Goal: Find specific page/section: Find specific page/section

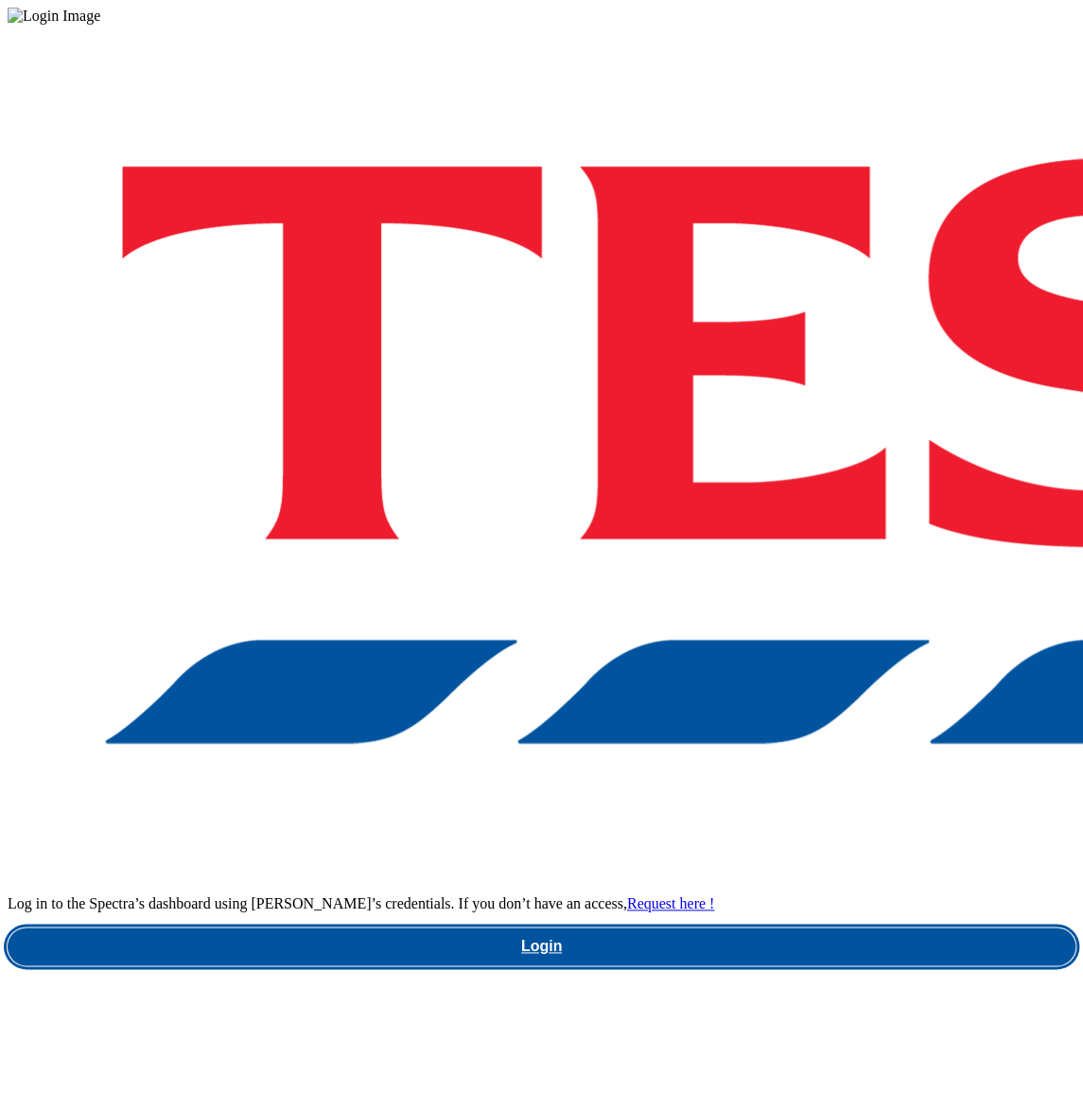
click at [791, 927] on link "Login" at bounding box center [542, 946] width 1068 height 38
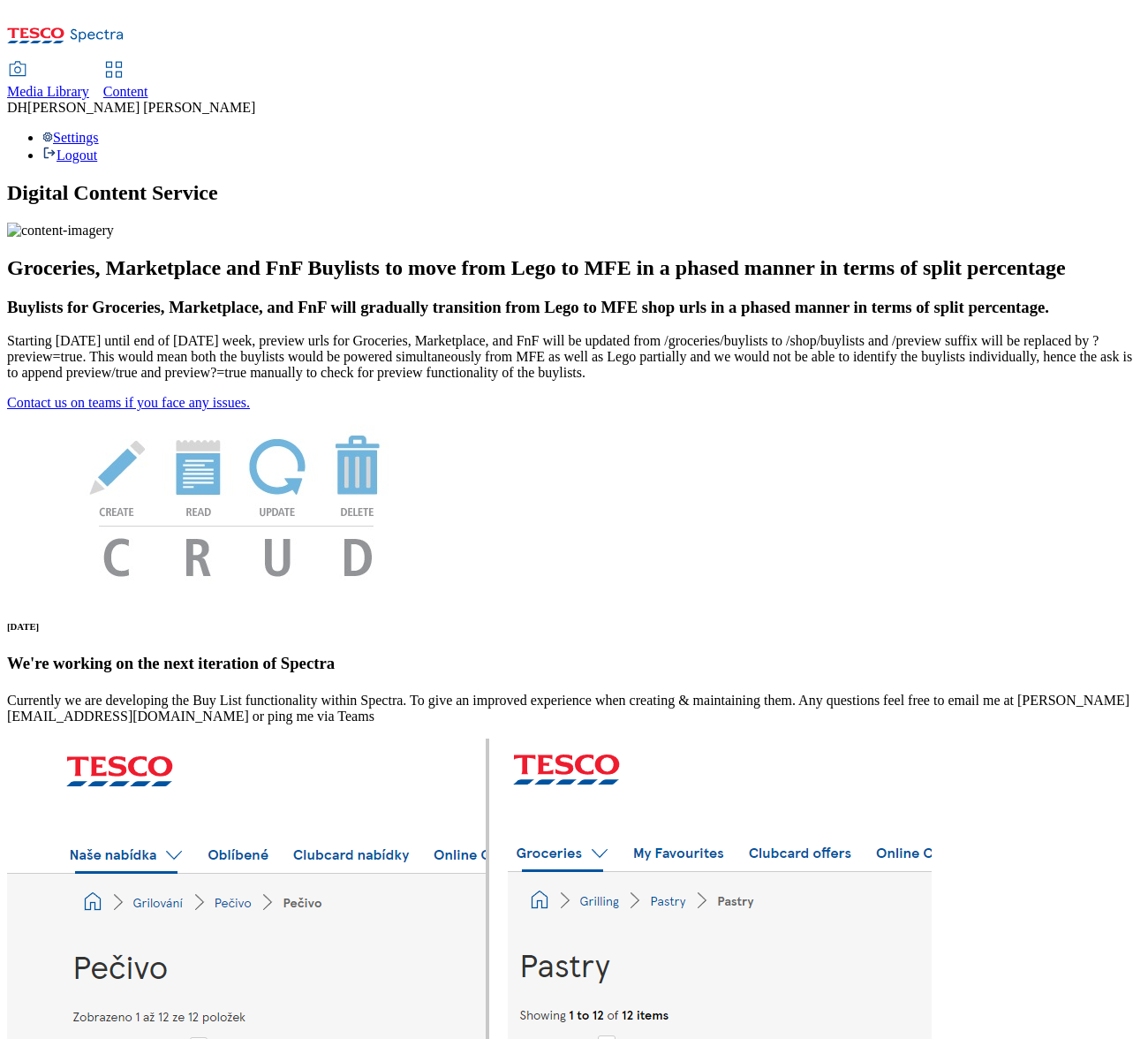
click at [90, 84] on span "Media Library" at bounding box center [49, 91] width 82 height 15
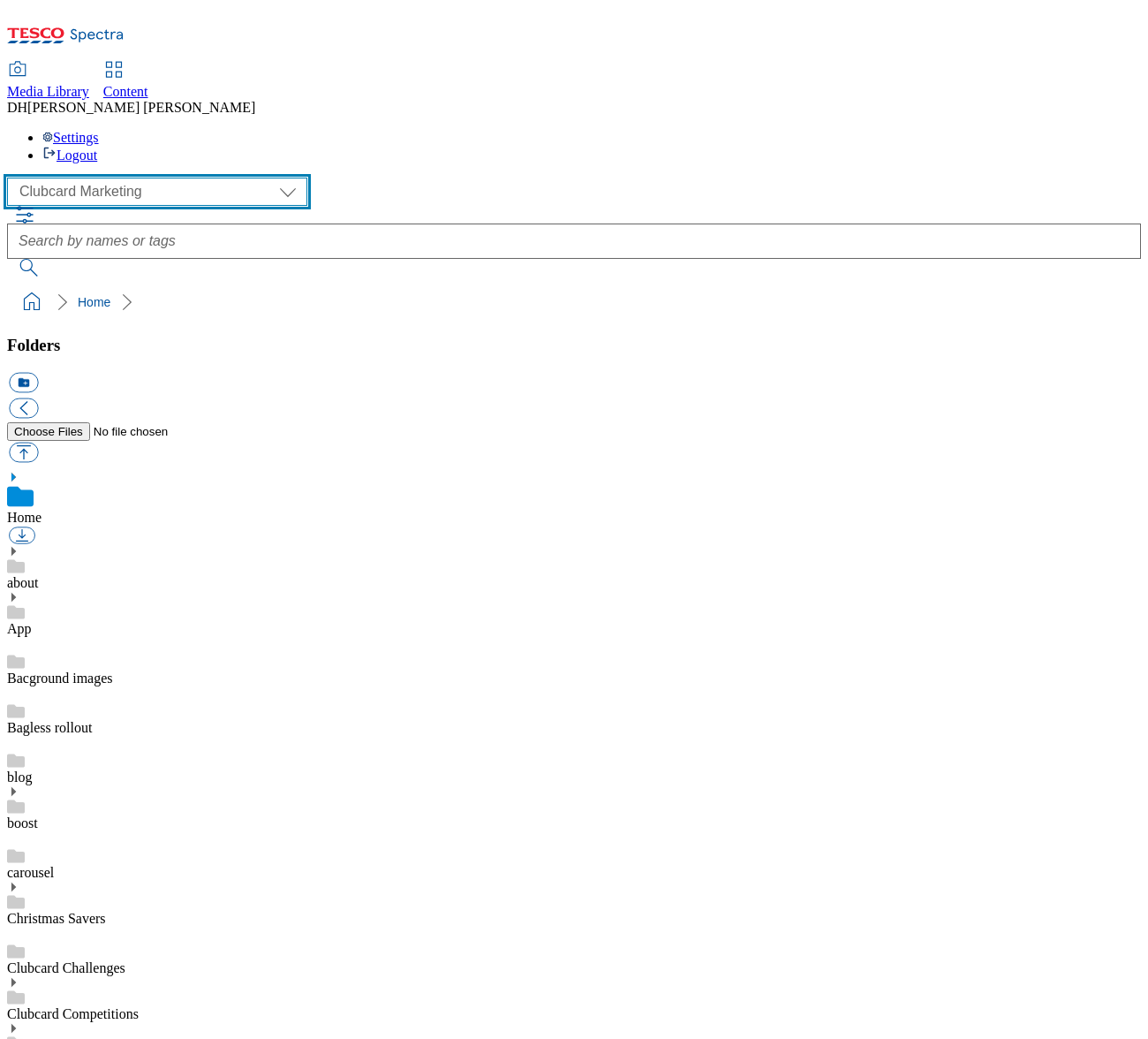
click at [116, 177] on select "Clubcard Marketing Demo Dotcom UK Emails GHS Marketing UK GHS Product UK GHS RO…" at bounding box center [158, 191] width 301 height 28
select select "flare-ghs-mktg"
click at [11, 177] on select "Clubcard Marketing Demo Dotcom UK Emails GHS Marketing UK GHS Product UK GHS RO…" at bounding box center [158, 191] width 301 height 28
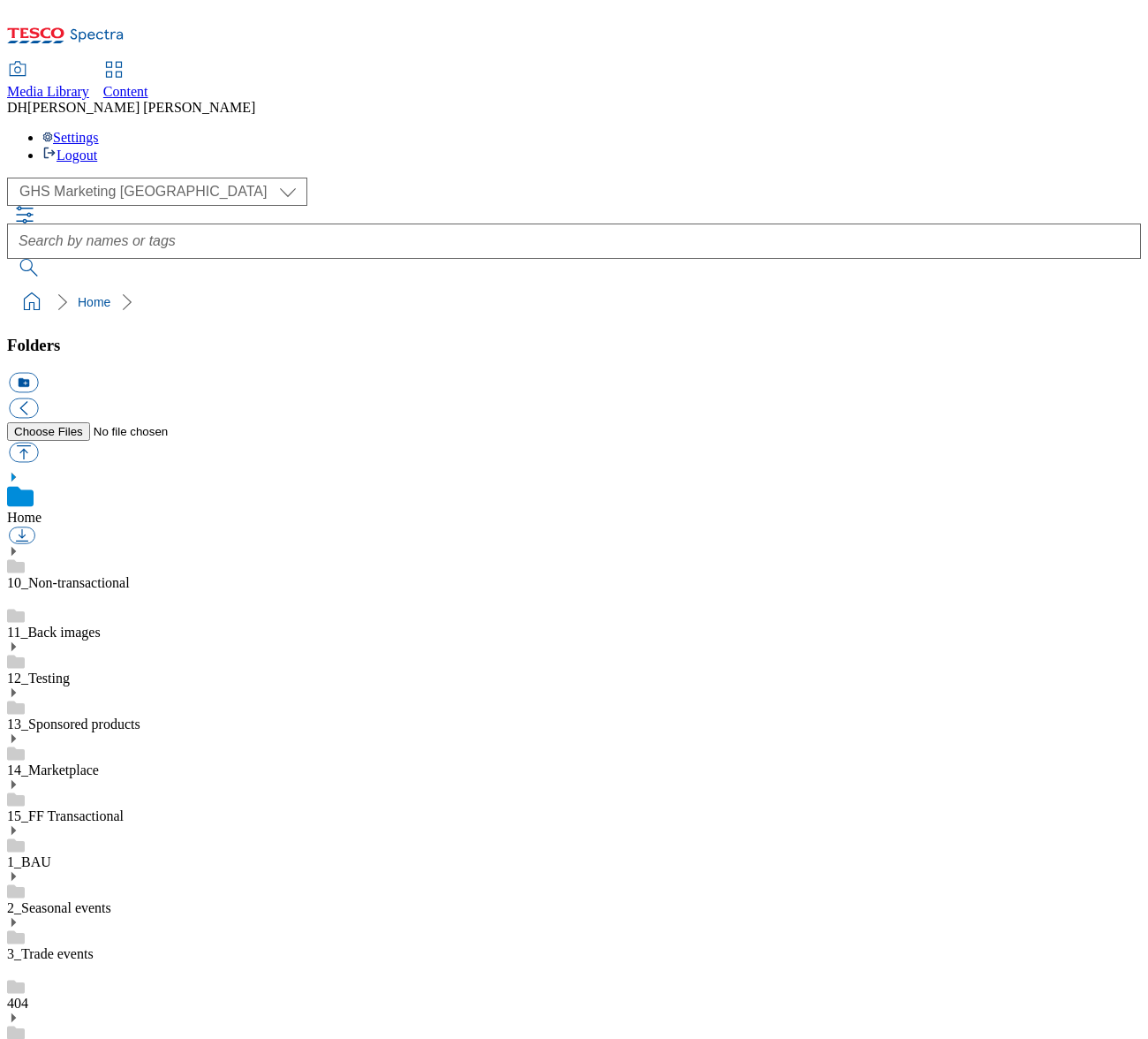
click at [20, 870] on icon at bounding box center [13, 876] width 12 height 12
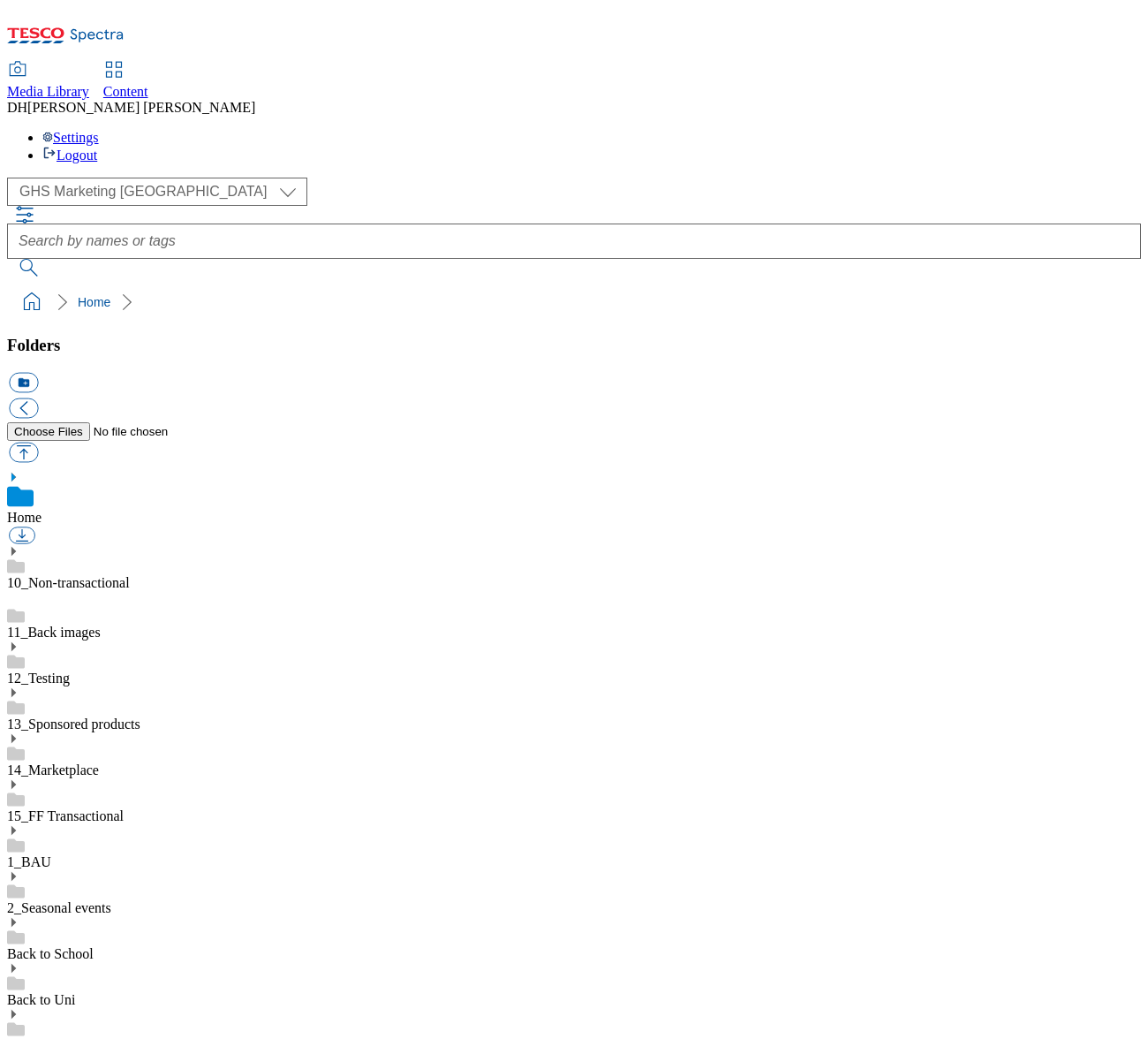
scroll to position [514, 0]
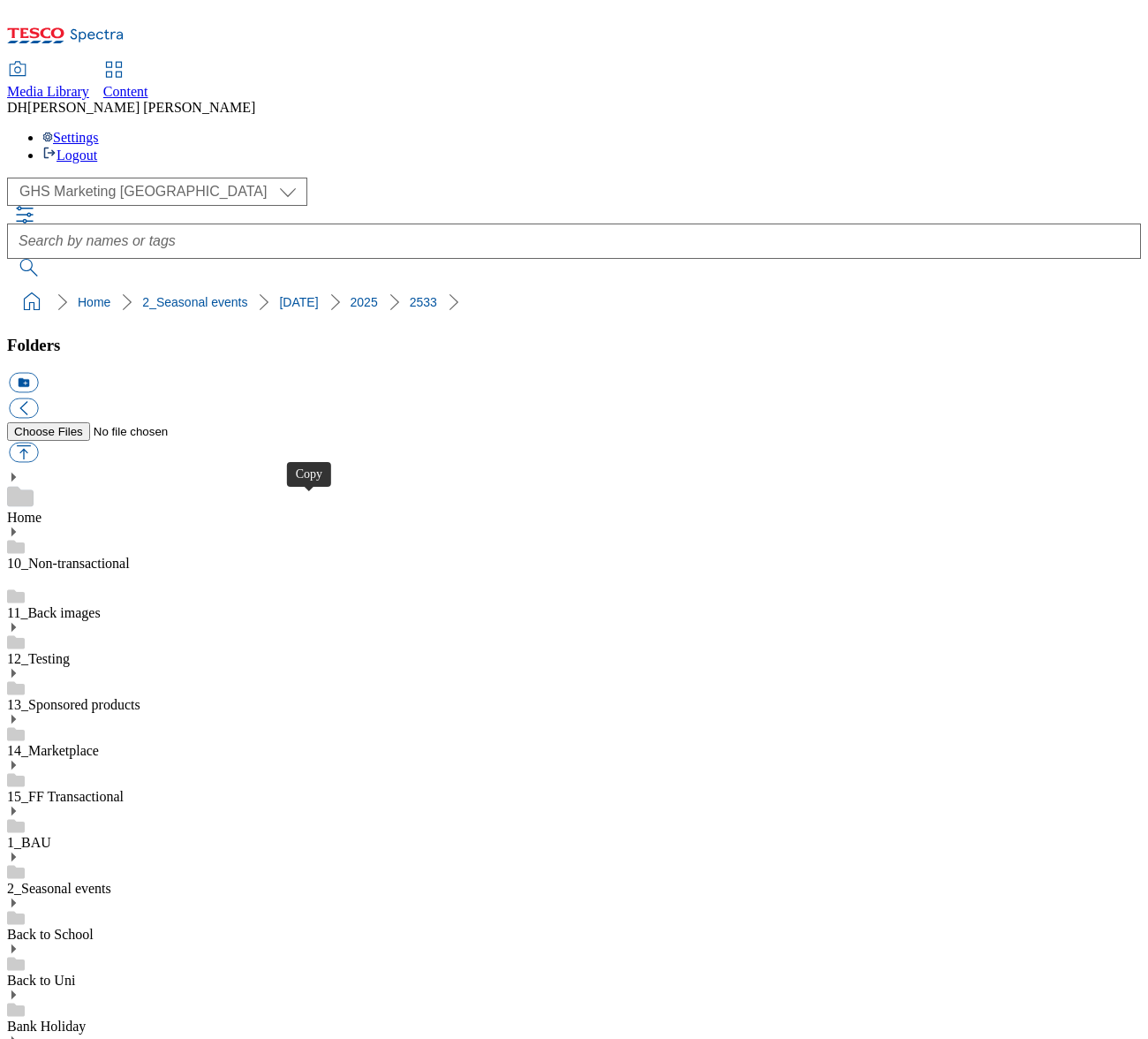
drag, startPoint x: 307, startPoint y: 507, endPoint x: 316, endPoint y: 508, distance: 9.1
